Goal: Transaction & Acquisition: Book appointment/travel/reservation

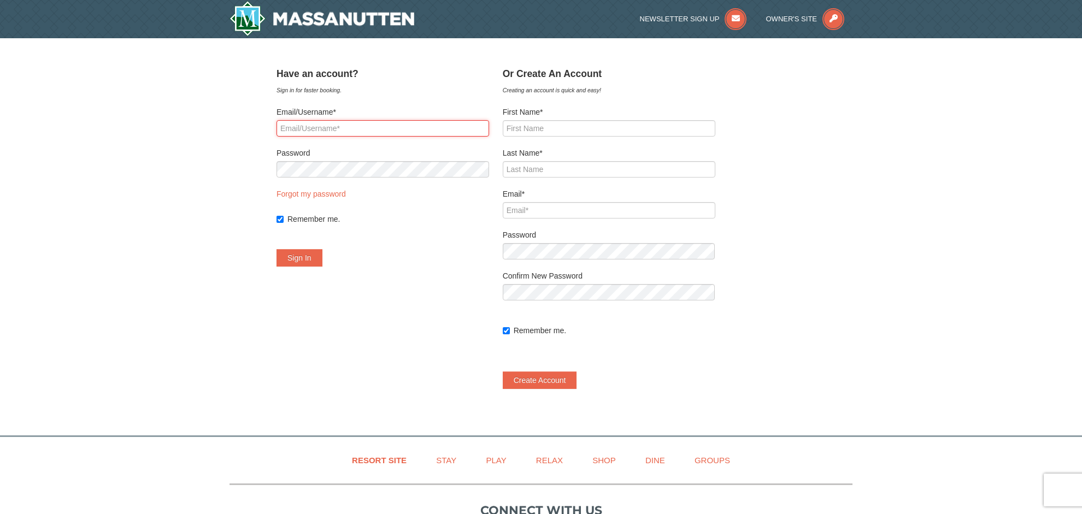
type input "susancantando@gmail.com"
click at [313, 258] on button "Sign In" at bounding box center [299, 257] width 46 height 17
click at [331, 259] on button "Try Again" at bounding box center [303, 257] width 54 height 17
click at [242, 16] on img at bounding box center [321, 18] width 185 height 35
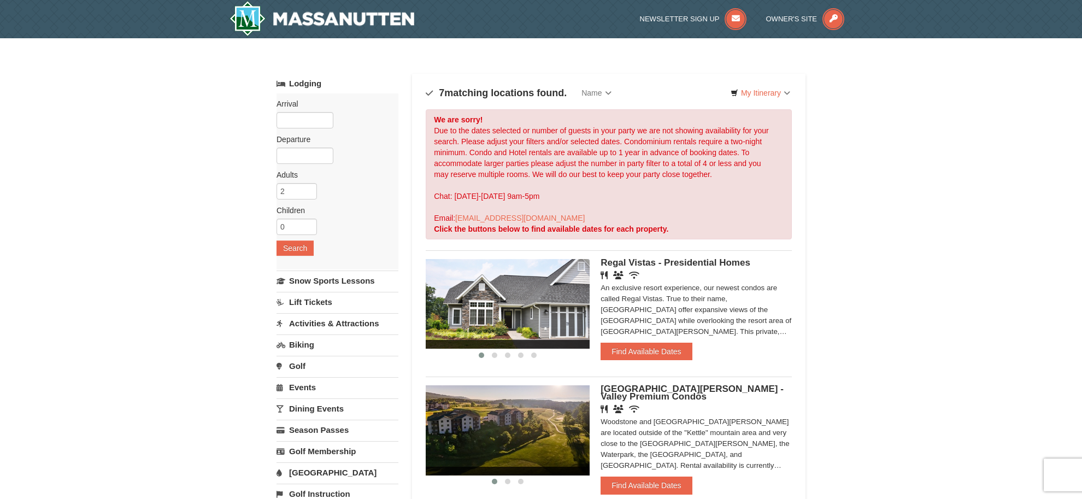
scroll to position [1, 0]
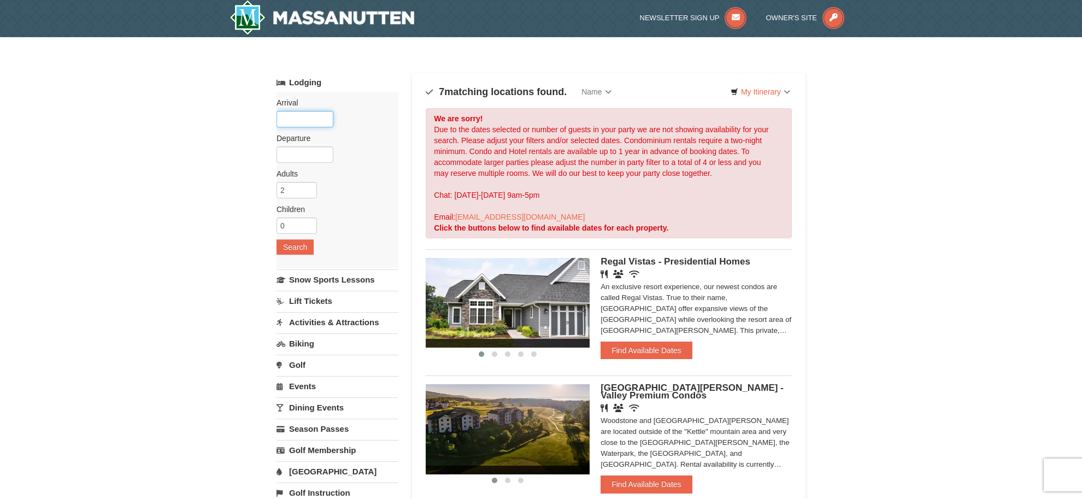
click at [308, 118] on input "text" at bounding box center [304, 119] width 57 height 16
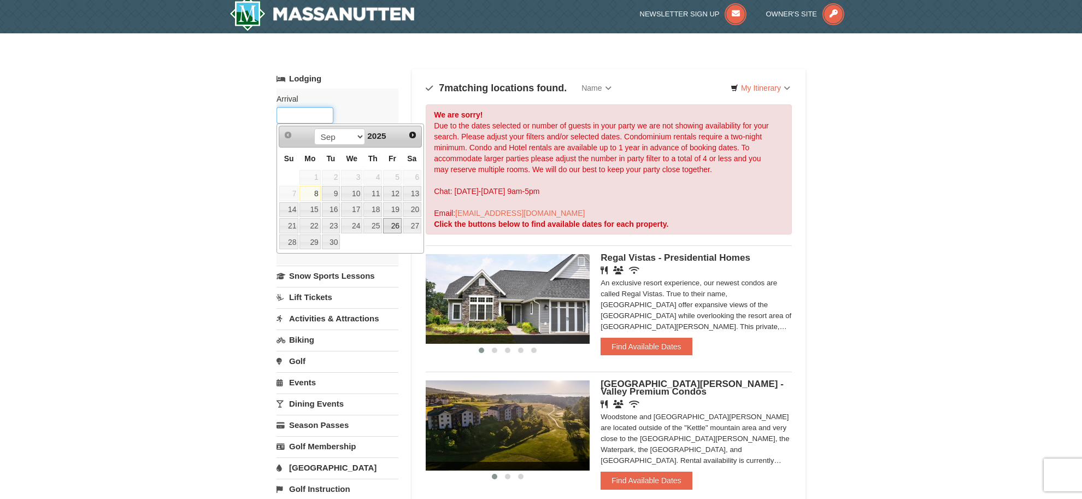
scroll to position [8, 0]
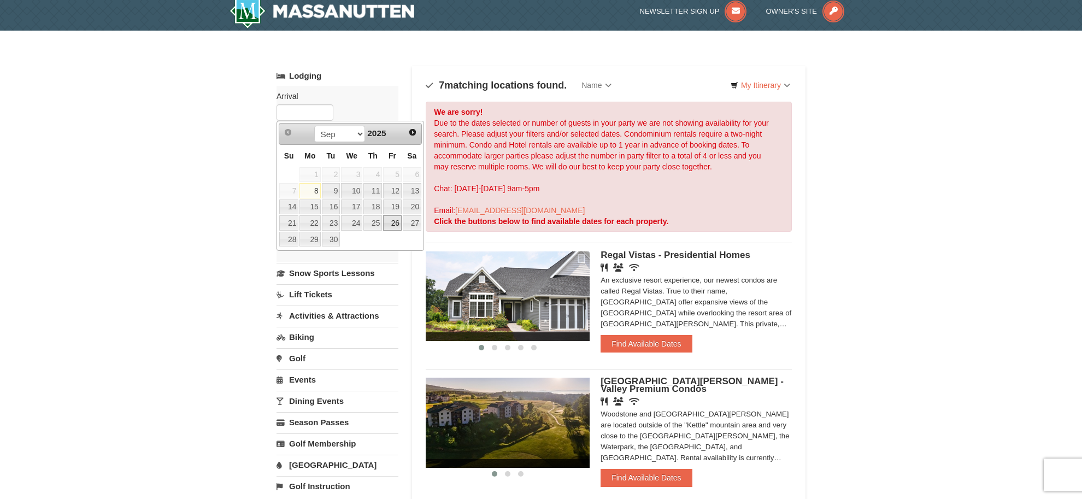
click at [395, 223] on link "26" at bounding box center [392, 222] width 19 height 15
type input "[DATE]"
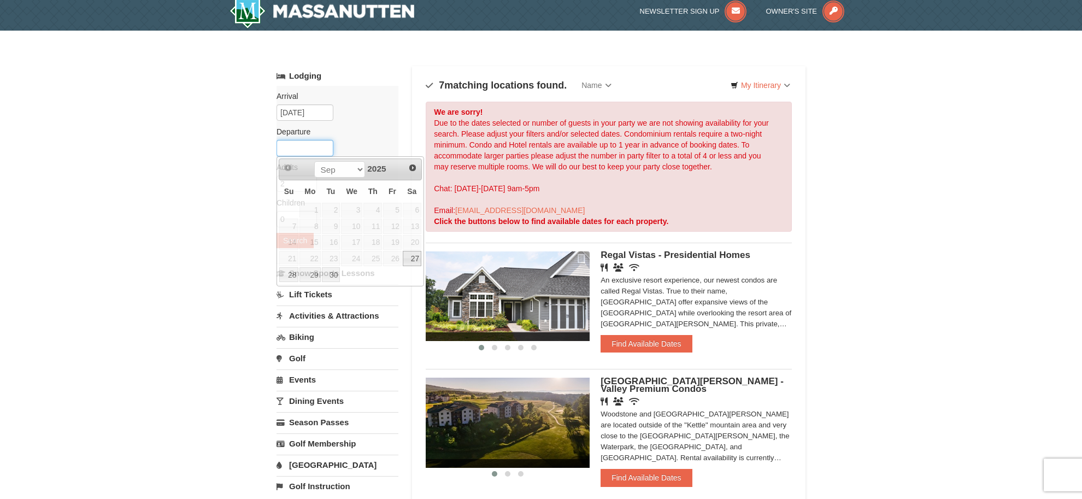
click at [317, 150] on input "text" at bounding box center [304, 148] width 57 height 16
click at [290, 278] on link "28" at bounding box center [288, 274] width 19 height 15
type input "[DATE]"
type input "3"
click at [307, 182] on input "3" at bounding box center [296, 183] width 40 height 16
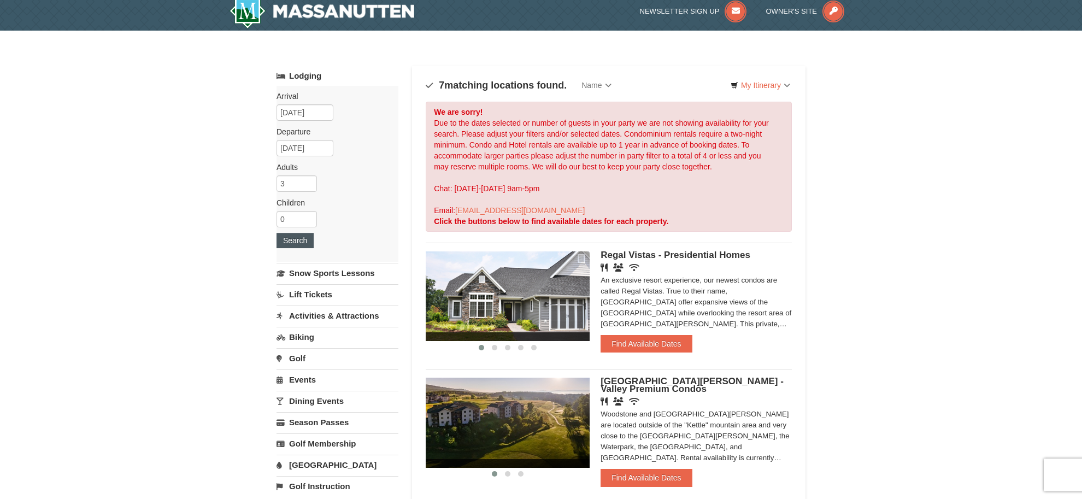
click at [301, 238] on button "Search" at bounding box center [294, 240] width 37 height 15
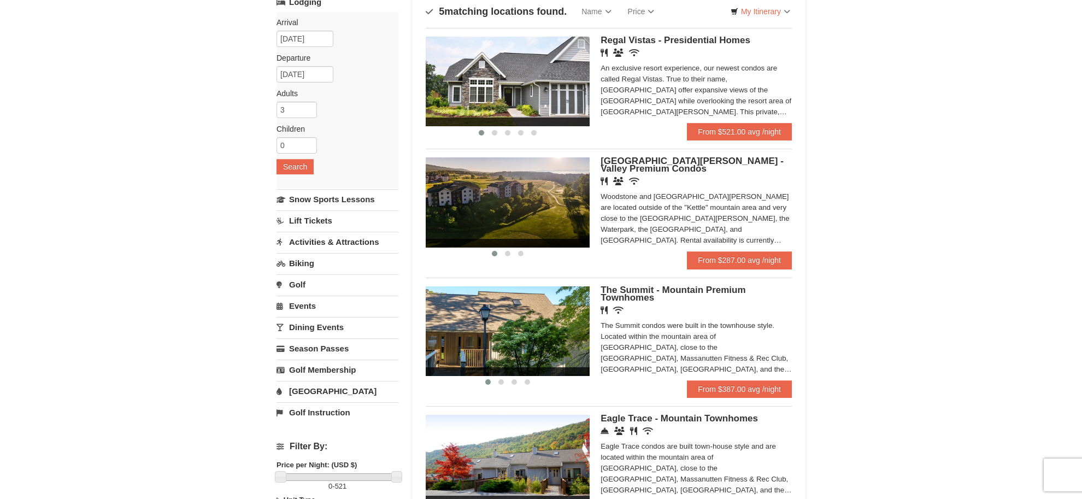
scroll to position [81, 0]
click at [511, 212] on img at bounding box center [508, 203] width 164 height 90
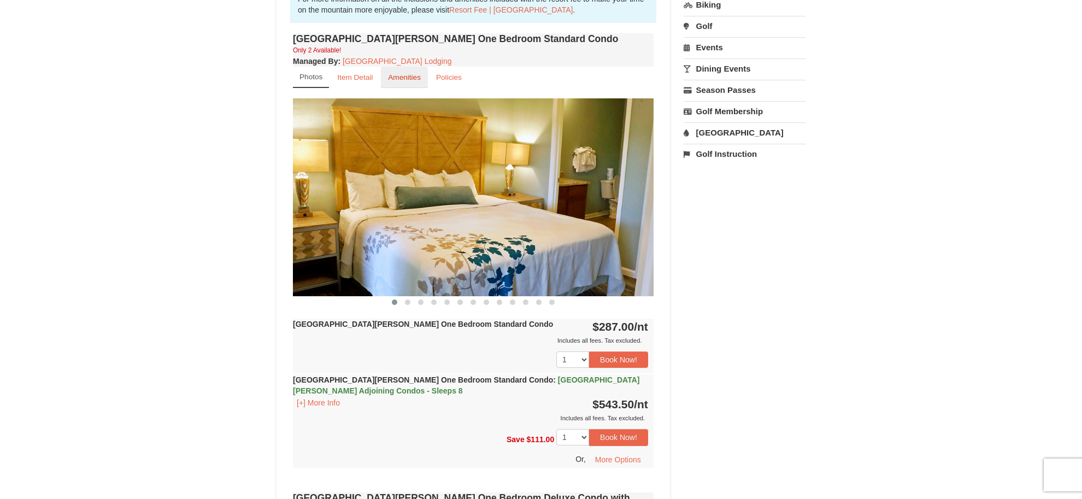
scroll to position [361, 0]
click at [399, 79] on small "Amenities" at bounding box center [404, 77] width 33 height 8
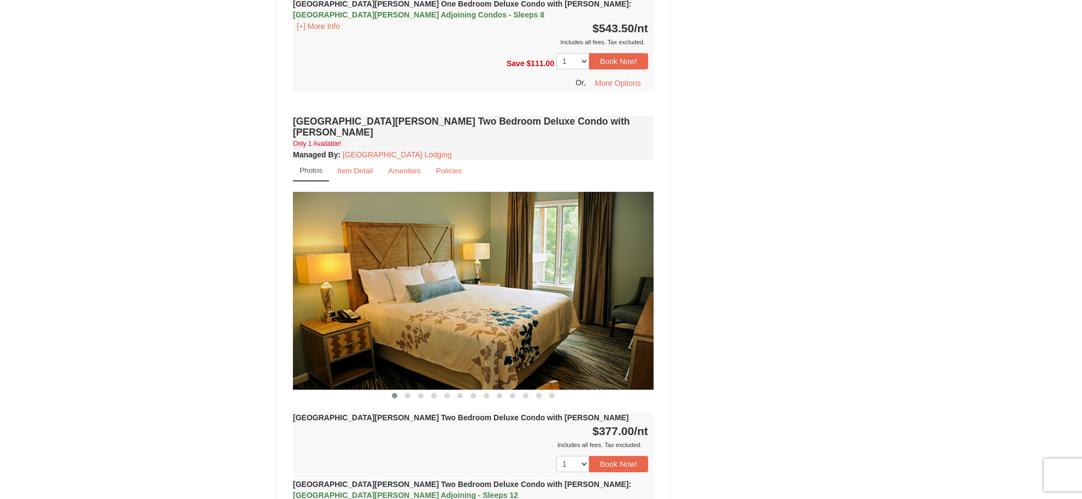
scroll to position [1115, 0]
click at [593, 277] on img at bounding box center [473, 290] width 361 height 197
click at [409, 393] on span at bounding box center [407, 395] width 5 height 5
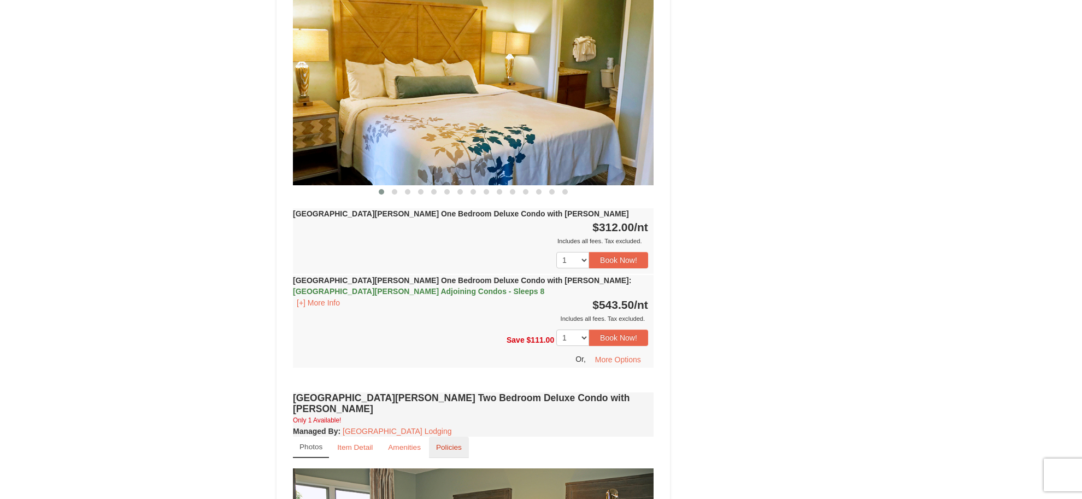
scroll to position [819, 0]
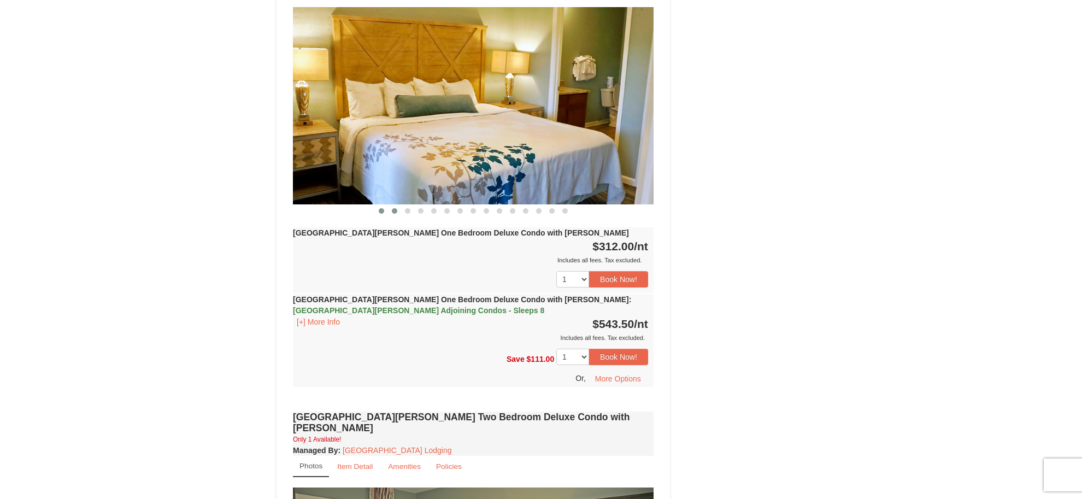
click at [395, 208] on span at bounding box center [394, 210] width 5 height 5
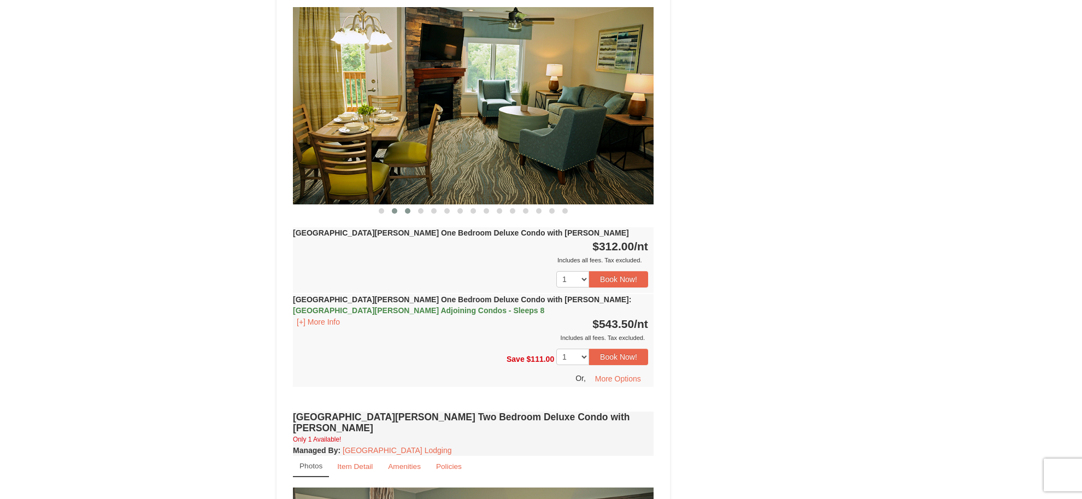
click at [408, 208] on span at bounding box center [407, 210] width 5 height 5
